Goal: Find specific page/section: Find specific page/section

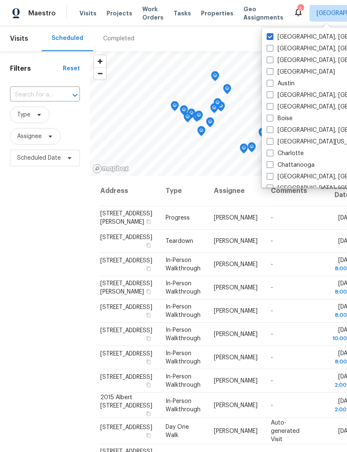
click at [270, 151] on span at bounding box center [270, 153] width 7 height 7
click at [270, 151] on input "Charlotte" at bounding box center [269, 151] width 5 height 5
checkbox input "true"
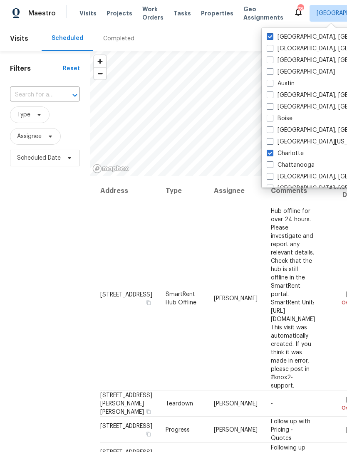
click at [272, 33] on span at bounding box center [270, 36] width 7 height 7
click at [272, 33] on input "[GEOGRAPHIC_DATA], [GEOGRAPHIC_DATA]" at bounding box center [269, 35] width 5 height 5
checkbox input "false"
click at [210, 13] on span "Properties" at bounding box center [217, 13] width 32 height 8
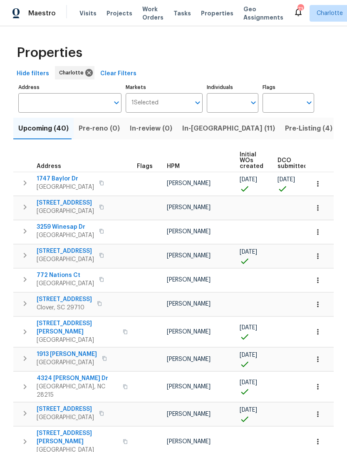
click at [89, 13] on span "Visits" at bounding box center [87, 13] width 17 height 8
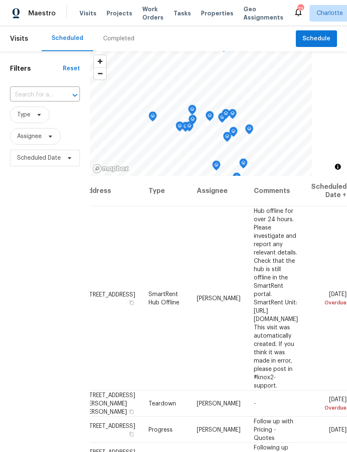
scroll to position [0, 75]
click at [318, 11] on span "Charlotte" at bounding box center [330, 13] width 26 height 8
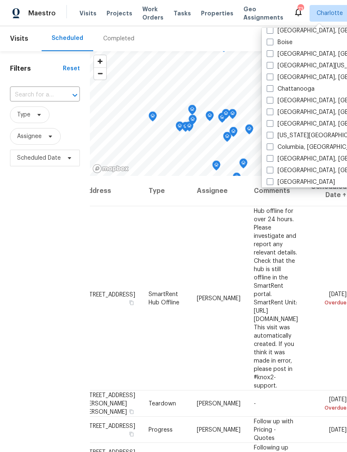
scroll to position [77, 0]
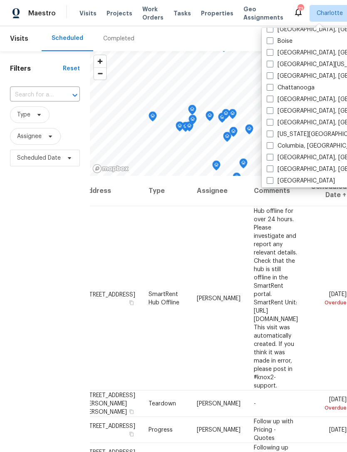
click at [274, 143] on label "Columbia, SC" at bounding box center [316, 146] width 98 height 8
click at [272, 143] on input "Columbia, SC" at bounding box center [269, 144] width 5 height 5
checkbox input "true"
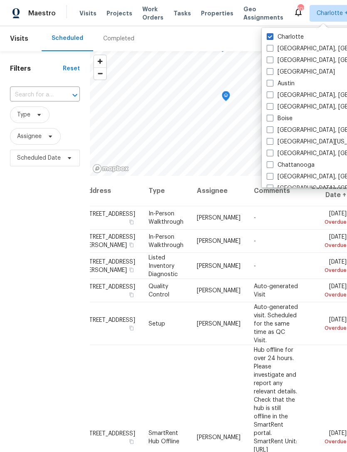
click at [271, 33] on span at bounding box center [270, 36] width 7 height 7
click at [271, 33] on input "Charlotte" at bounding box center [269, 35] width 5 height 5
checkbox input "false"
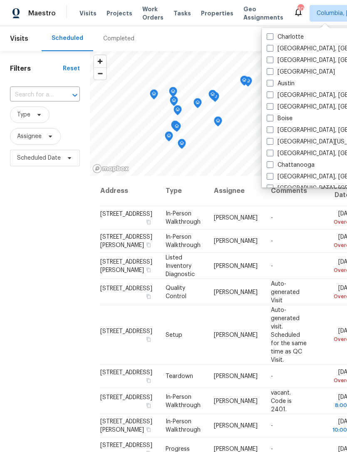
click at [205, 10] on span "Properties" at bounding box center [217, 13] width 32 height 8
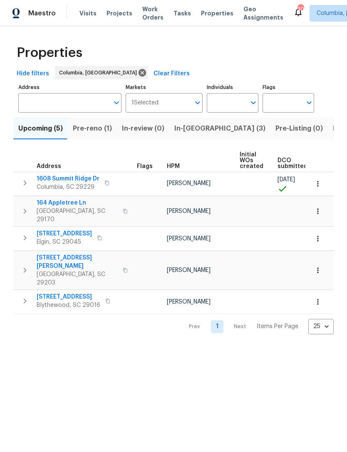
click at [87, 15] on span "Visits" at bounding box center [87, 13] width 17 height 8
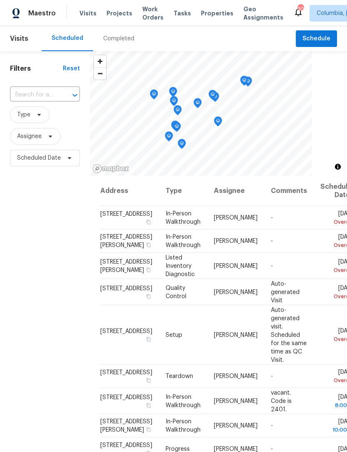
click at [113, 42] on div "Completed" at bounding box center [118, 39] width 31 height 8
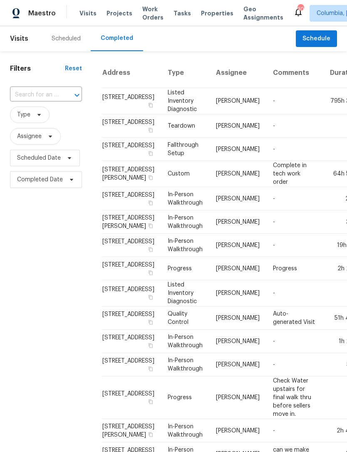
click at [64, 39] on div "Scheduled" at bounding box center [66, 39] width 29 height 8
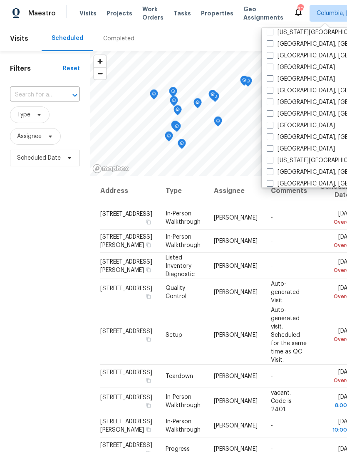
scroll to position [191, 0]
click at [276, 114] on label "Greenville, SC" at bounding box center [331, 113] width 129 height 8
click at [272, 114] on input "Greenville, SC" at bounding box center [269, 111] width 5 height 5
checkbox input "true"
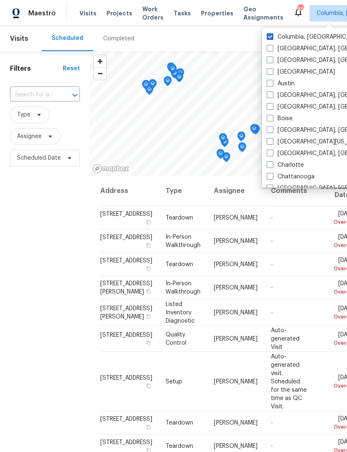
click at [274, 31] on div "Columbia, SC Albuquerque, NM Asheville, NC Atlanta Austin Baltimore, MD Birming…" at bounding box center [348, 108] width 173 height 160
click at [271, 38] on span at bounding box center [270, 36] width 7 height 7
click at [271, 38] on input "Columbia, SC" at bounding box center [269, 35] width 5 height 5
checkbox input "false"
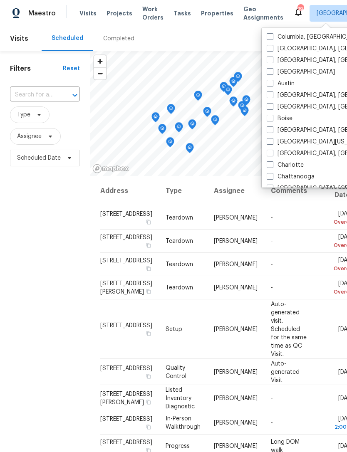
click at [114, 43] on div "Completed" at bounding box center [118, 38] width 51 height 25
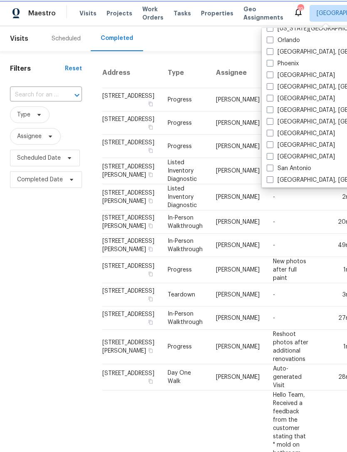
scroll to position [462, 0]
click at [275, 98] on label "Raleigh" at bounding box center [301, 99] width 68 height 8
click at [272, 98] on input "Raleigh" at bounding box center [269, 97] width 5 height 5
checkbox input "true"
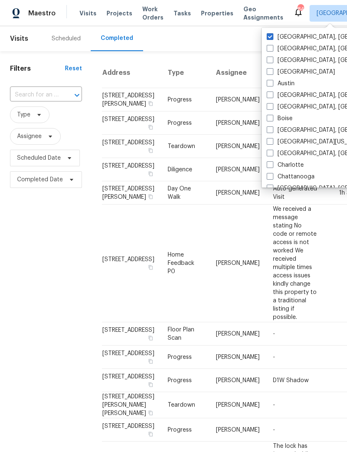
click at [274, 36] on label "Greenville, SC" at bounding box center [331, 37] width 129 height 8
click at [272, 36] on input "Greenville, SC" at bounding box center [269, 35] width 5 height 5
checkbox input "false"
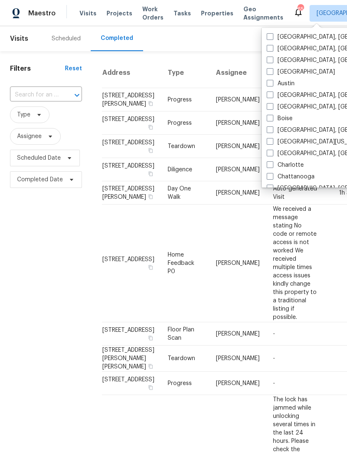
click at [58, 36] on div "Scheduled" at bounding box center [66, 39] width 29 height 8
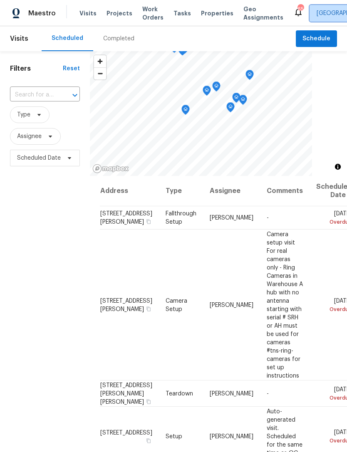
click at [309, 8] on span "Raleigh" at bounding box center [351, 13] width 84 height 17
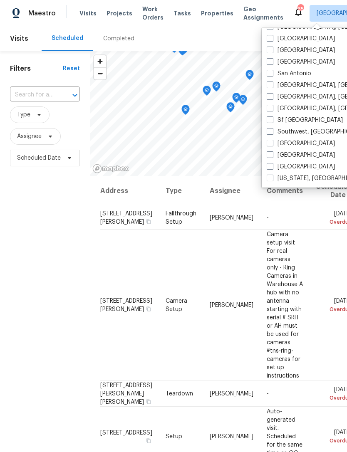
scroll to position [557, 0]
click at [274, 181] on label "Washington, DC" at bounding box center [318, 178] width 103 height 8
click at [272, 180] on input "Washington, DC" at bounding box center [269, 176] width 5 height 5
checkbox input "true"
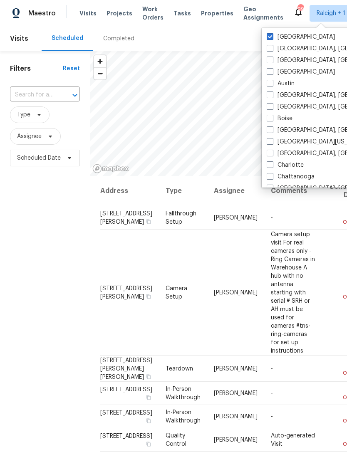
click at [273, 35] on label "Raleigh" at bounding box center [301, 37] width 68 height 8
click at [272, 35] on input "Raleigh" at bounding box center [269, 35] width 5 height 5
checkbox input "false"
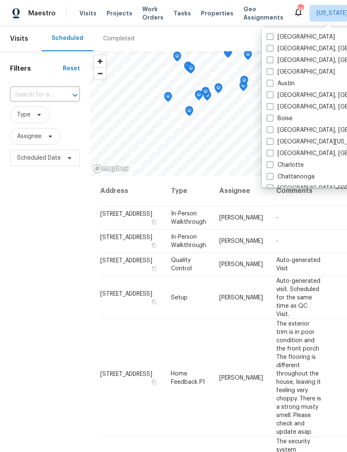
click at [88, 14] on span "Visits" at bounding box center [87, 13] width 17 height 8
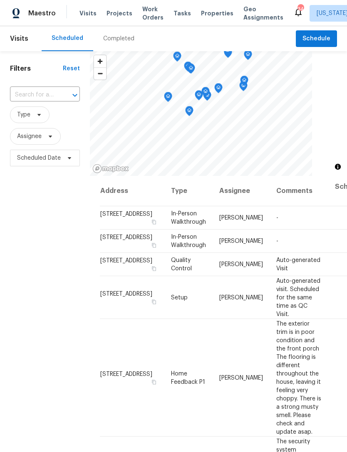
click at [206, 13] on span "Properties" at bounding box center [217, 13] width 32 height 8
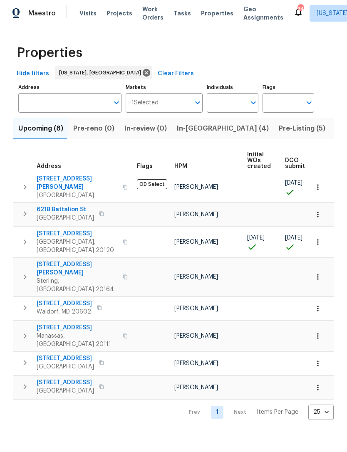
click at [85, 13] on span "Visits" at bounding box center [87, 13] width 17 height 8
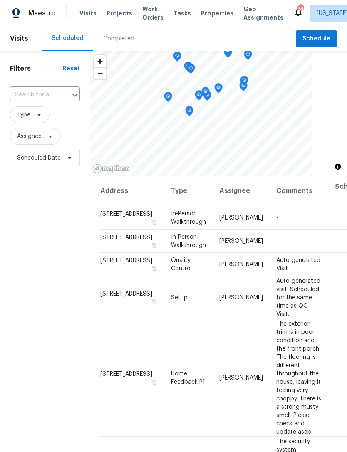
click at [121, 41] on div "Completed" at bounding box center [118, 39] width 31 height 8
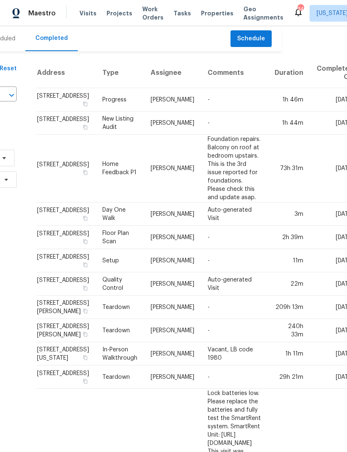
scroll to position [0, 65]
click at [112, 14] on span "Projects" at bounding box center [119, 13] width 26 height 8
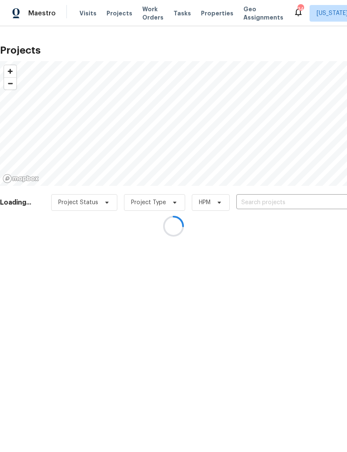
click at [202, 14] on div at bounding box center [173, 226] width 347 height 452
click at [202, 12] on div at bounding box center [173, 226] width 347 height 452
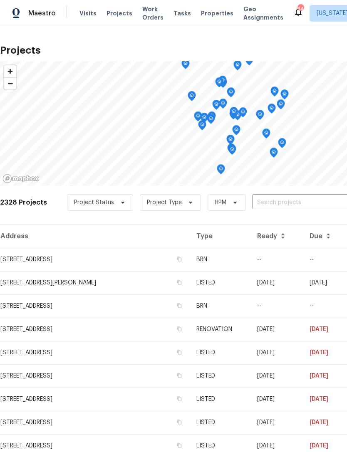
click at [201, 15] on span "Properties" at bounding box center [217, 13] width 32 height 8
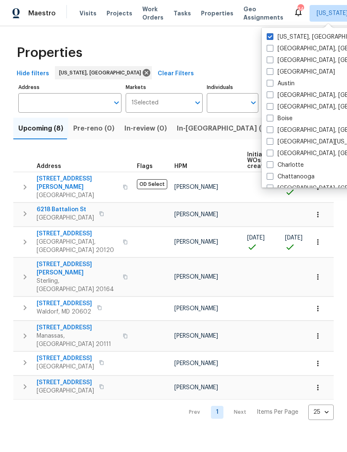
click at [274, 153] on label "[GEOGRAPHIC_DATA], [GEOGRAPHIC_DATA]" at bounding box center [331, 153] width 129 height 8
click at [272, 153] on input "[GEOGRAPHIC_DATA], [GEOGRAPHIC_DATA]" at bounding box center [269, 151] width 5 height 5
checkbox input "true"
click at [273, 33] on span at bounding box center [270, 36] width 7 height 7
click at [272, 33] on input "Washington, DC" at bounding box center [269, 35] width 5 height 5
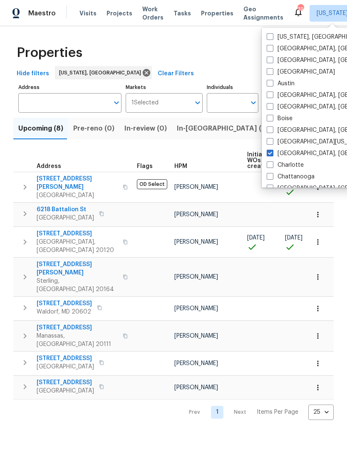
checkbox input "false"
click at [90, 6] on div "Visits Projects Work Orders Tasks Properties Geo Assignments" at bounding box center [186, 13] width 214 height 17
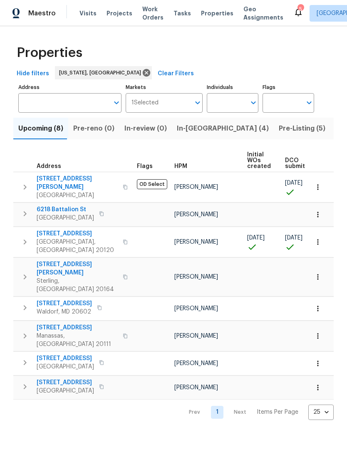
click at [81, 16] on span "Visits" at bounding box center [87, 13] width 17 height 8
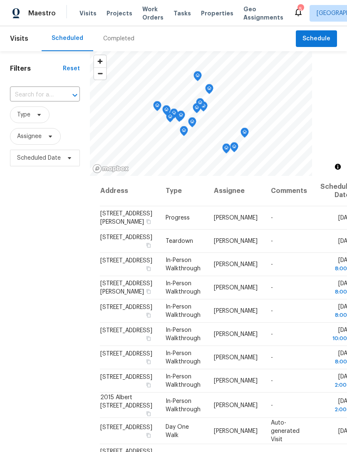
click at [119, 37] on div "Completed" at bounding box center [118, 39] width 31 height 8
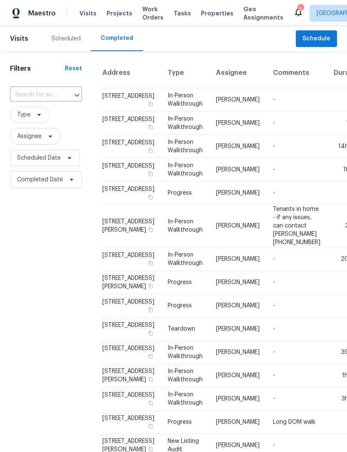
scroll to position [0, 0]
click at [212, 10] on span "Properties" at bounding box center [217, 13] width 32 height 8
